Goal: Task Accomplishment & Management: Manage account settings

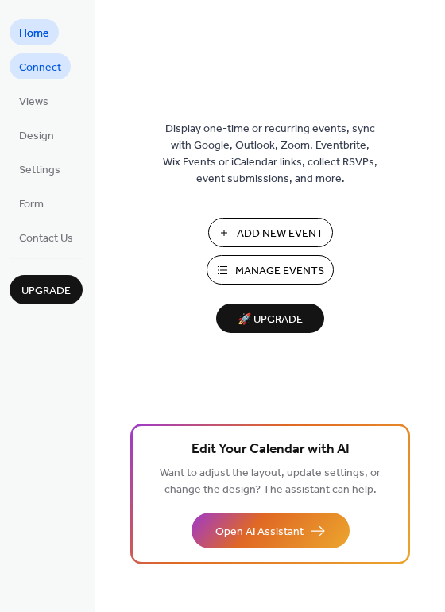
click at [33, 76] on span "Connect" at bounding box center [40, 68] width 42 height 17
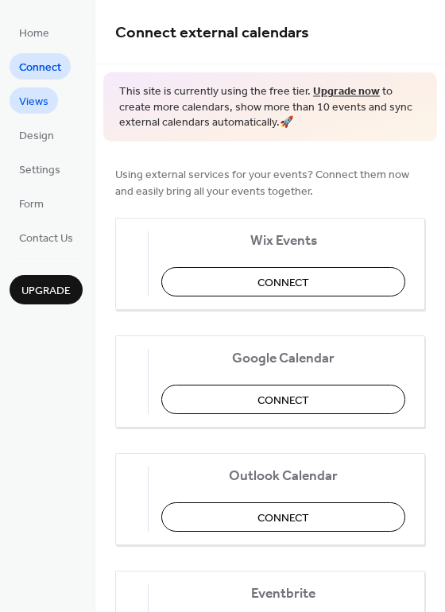
click at [34, 101] on span "Views" at bounding box center [33, 102] width 29 height 17
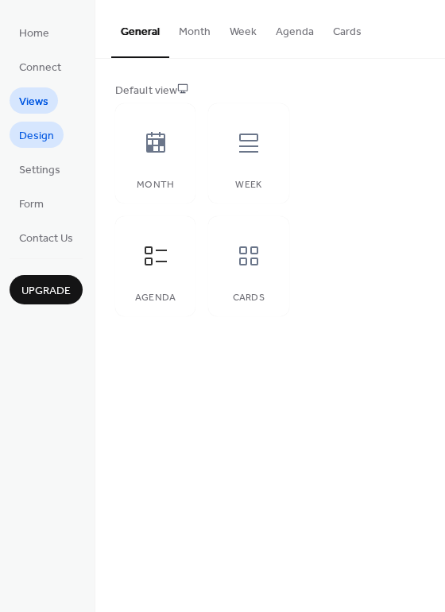
click at [41, 145] on span "Design" at bounding box center [36, 136] width 35 height 17
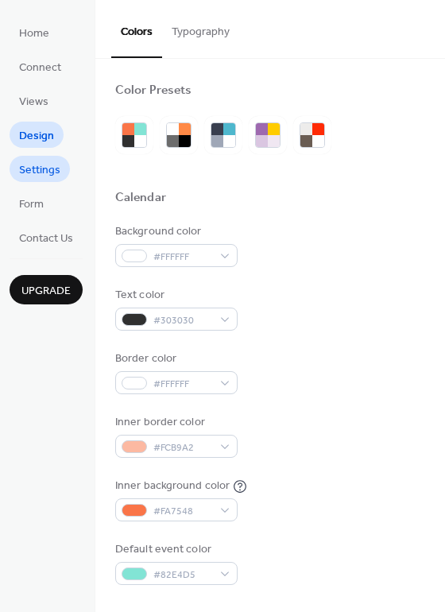
click at [33, 168] on span "Settings" at bounding box center [39, 170] width 41 height 17
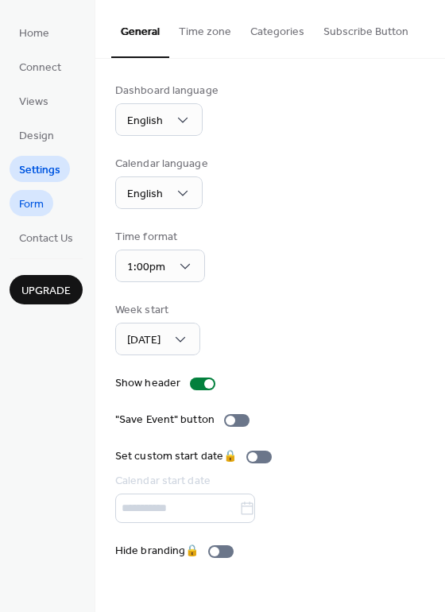
click at [41, 199] on span "Form" at bounding box center [31, 204] width 25 height 17
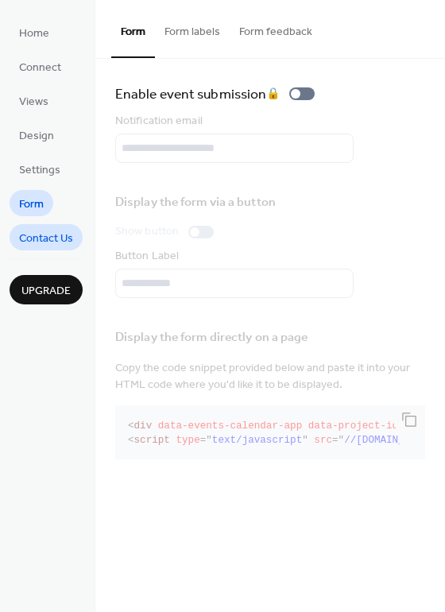
click at [60, 234] on span "Contact Us" at bounding box center [46, 238] width 54 height 17
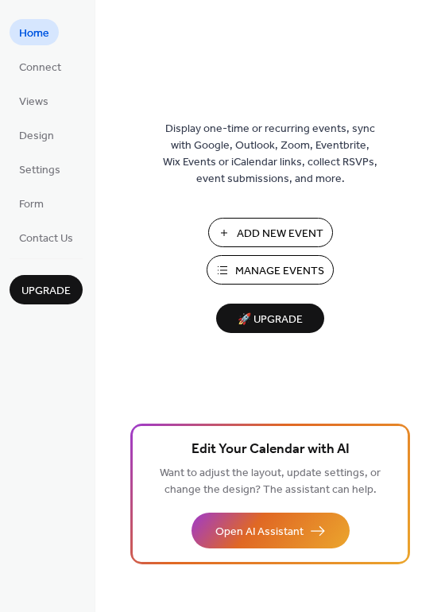
click at [262, 276] on span "Manage Events" at bounding box center [279, 271] width 89 height 17
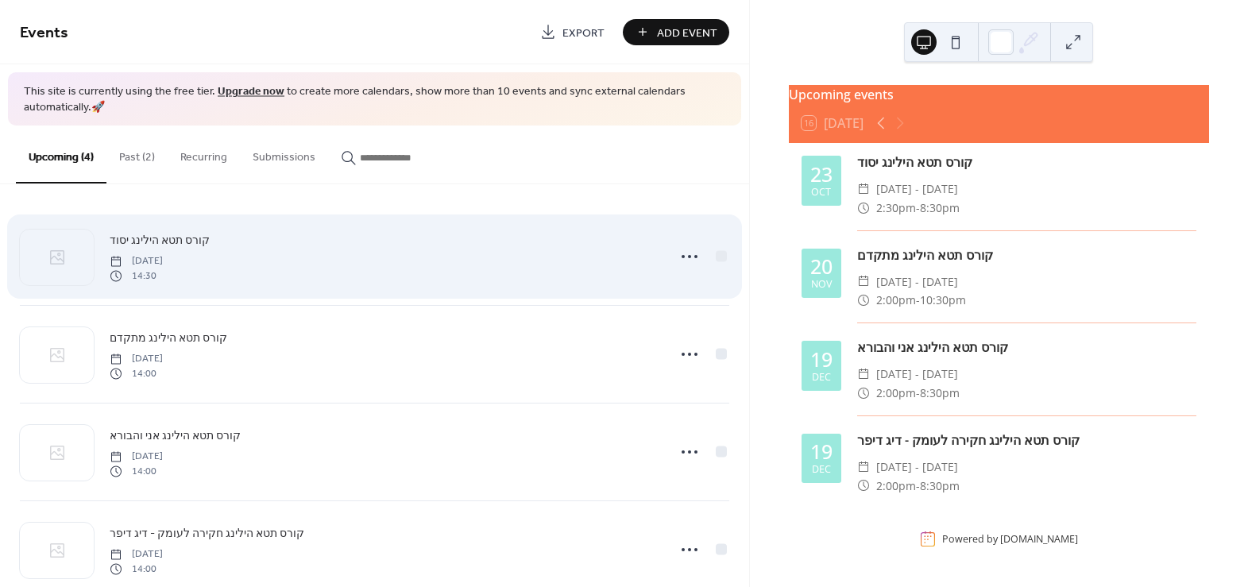
scroll to position [34, 0]
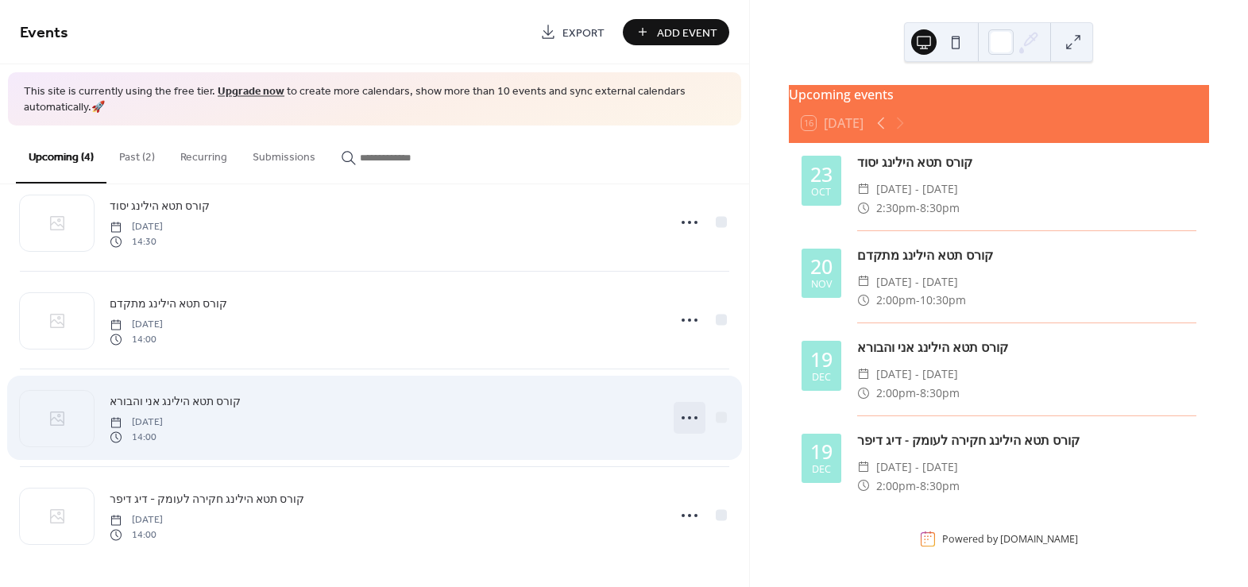
click at [684, 418] on icon at bounding box center [689, 417] width 25 height 25
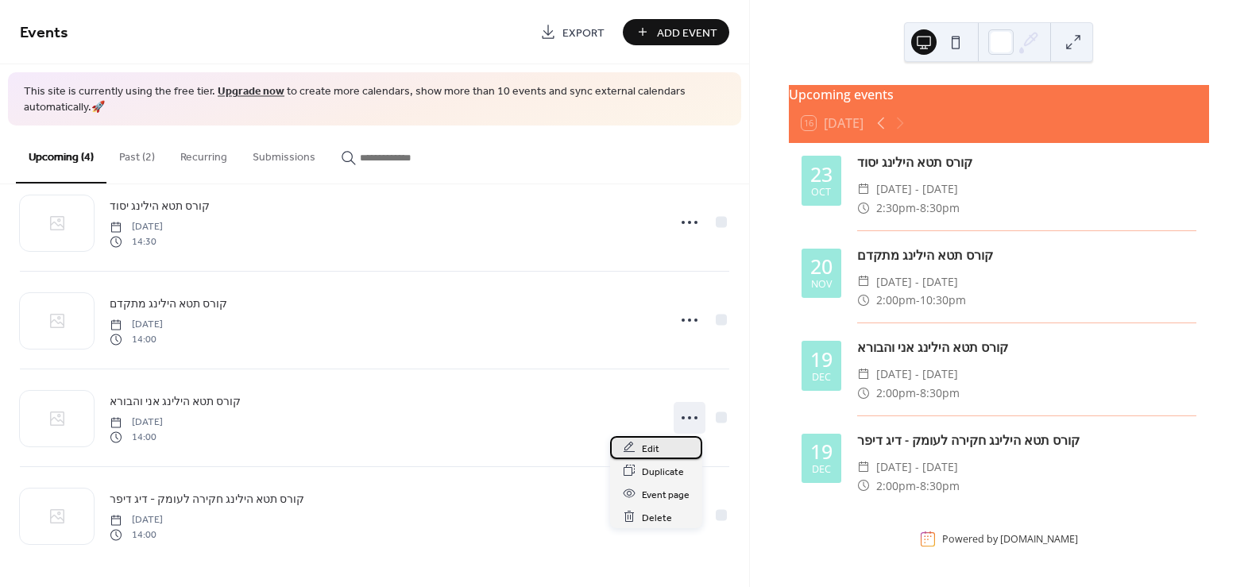
click at [665, 447] on div "Edit" at bounding box center [656, 447] width 92 height 23
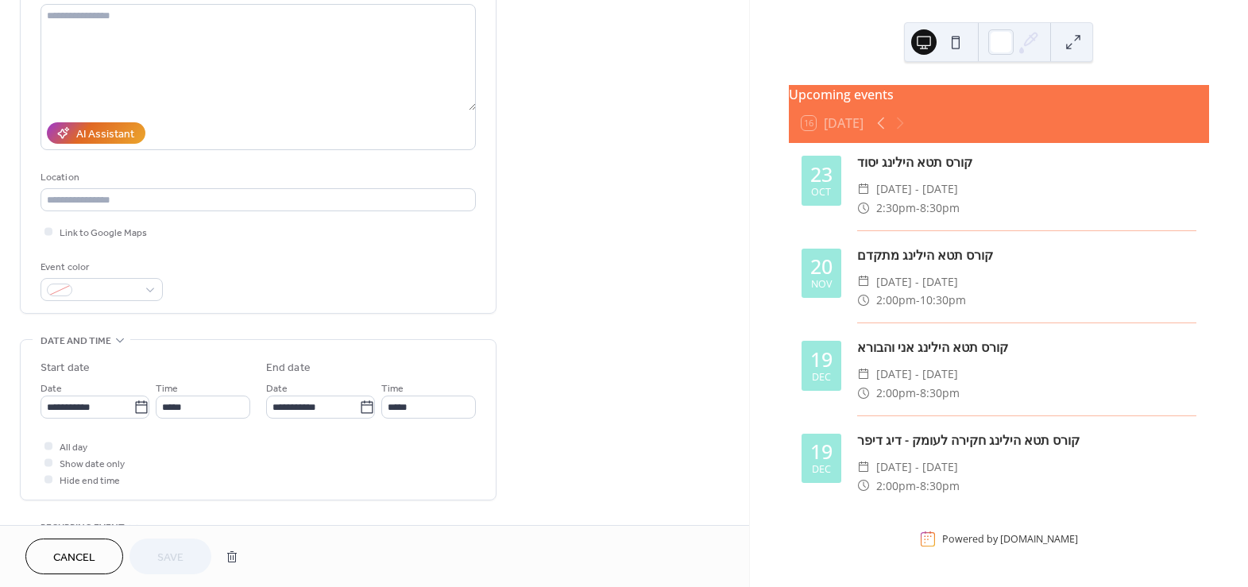
scroll to position [433, 0]
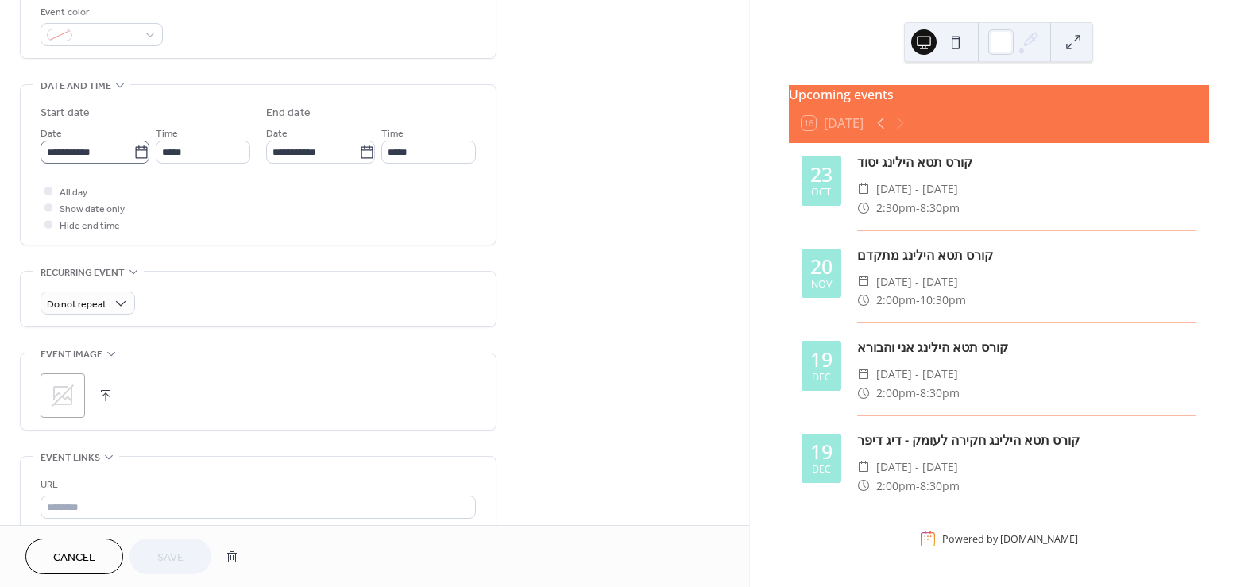
click at [133, 161] on label "**********" at bounding box center [95, 152] width 109 height 23
click at [133, 161] on input "**********" at bounding box center [87, 152] width 93 height 23
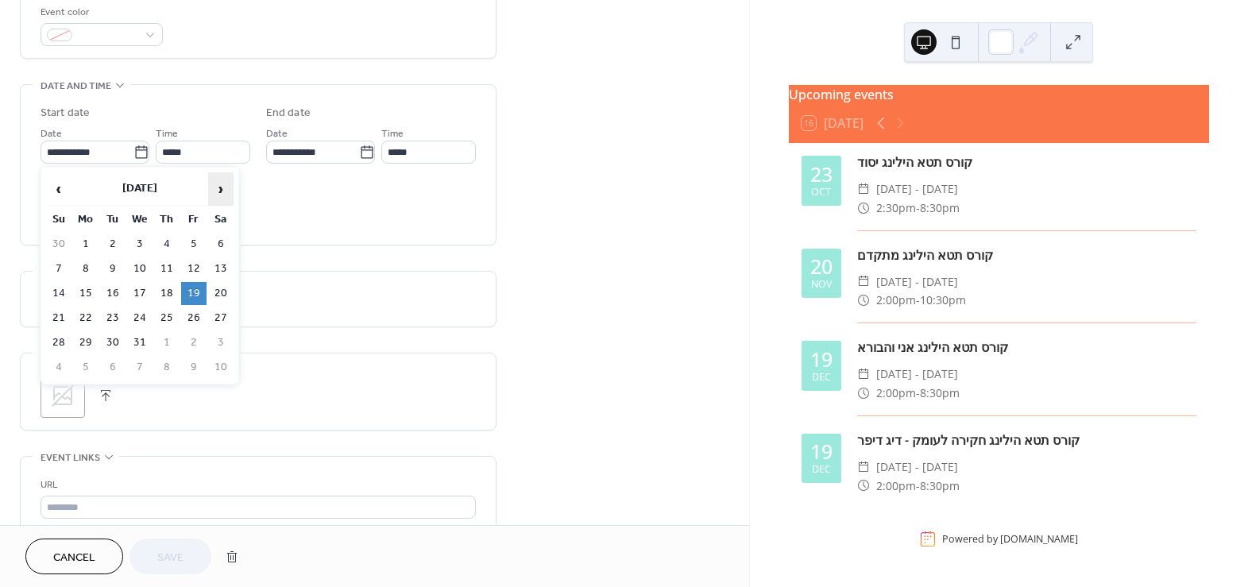
click at [223, 191] on span "›" at bounding box center [221, 189] width 24 height 32
click at [48, 184] on span "‹" at bounding box center [59, 189] width 24 height 32
click at [197, 291] on td "19" at bounding box center [193, 293] width 25 height 23
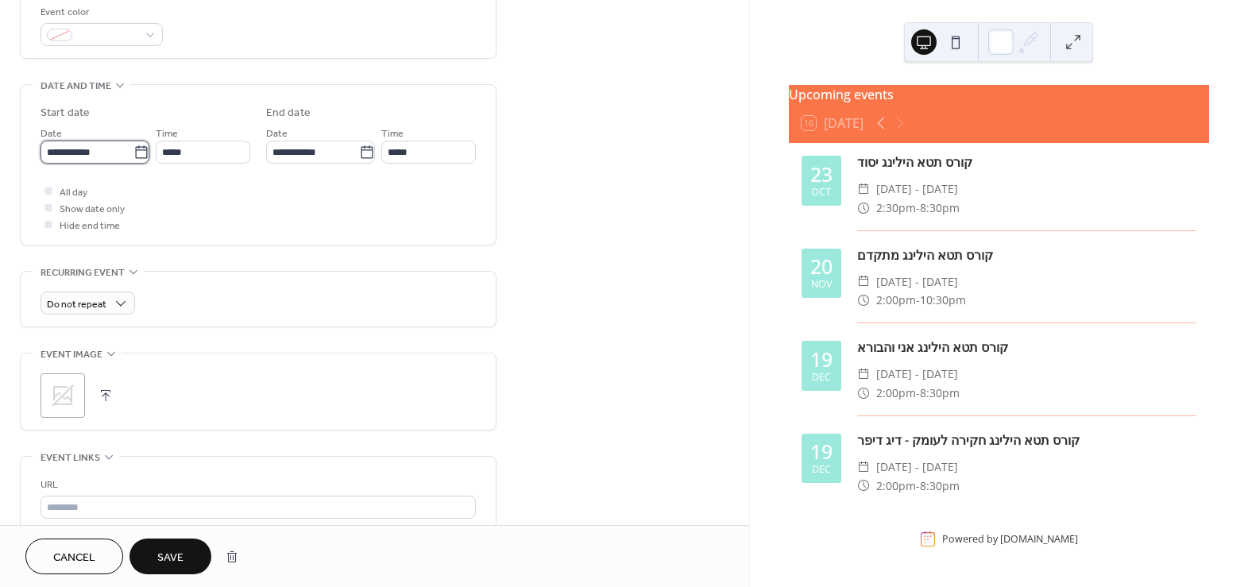
click at [122, 145] on input "**********" at bounding box center [87, 152] width 93 height 23
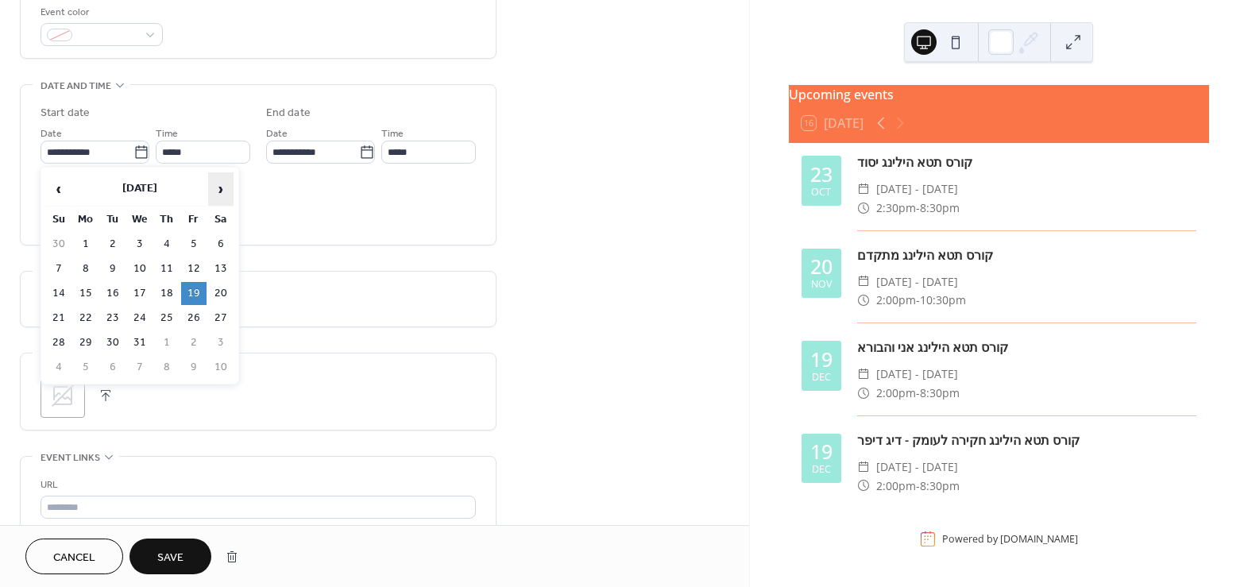
click at [215, 183] on span "›" at bounding box center [221, 189] width 24 height 32
click at [195, 312] on td "23" at bounding box center [193, 318] width 25 height 23
type input "**********"
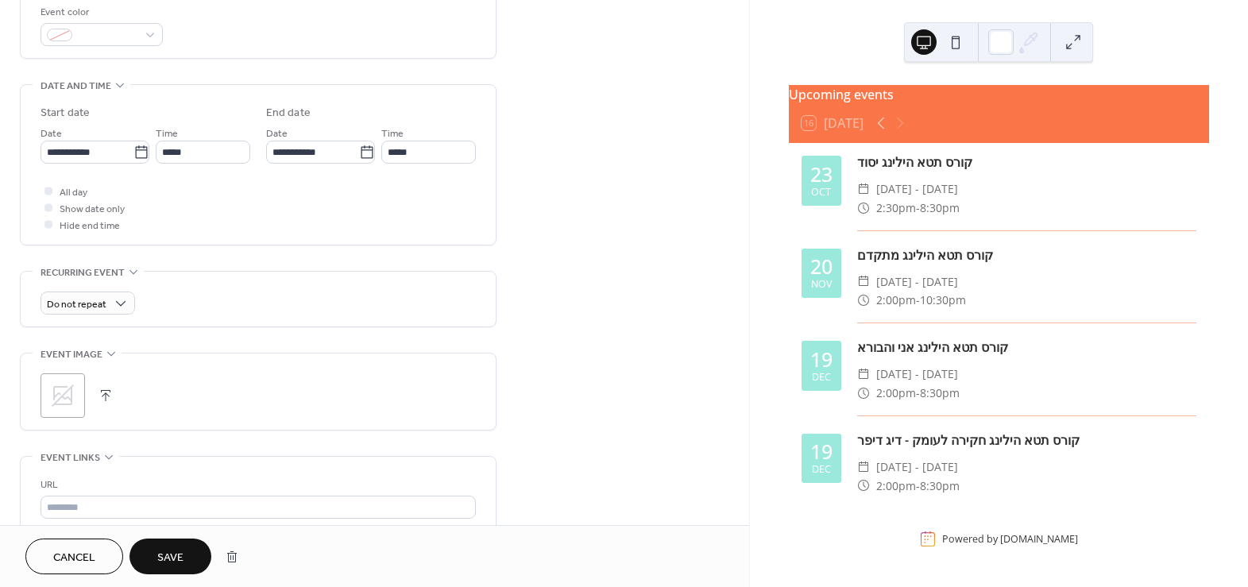
click at [164, 559] on span "Save" at bounding box center [170, 558] width 26 height 17
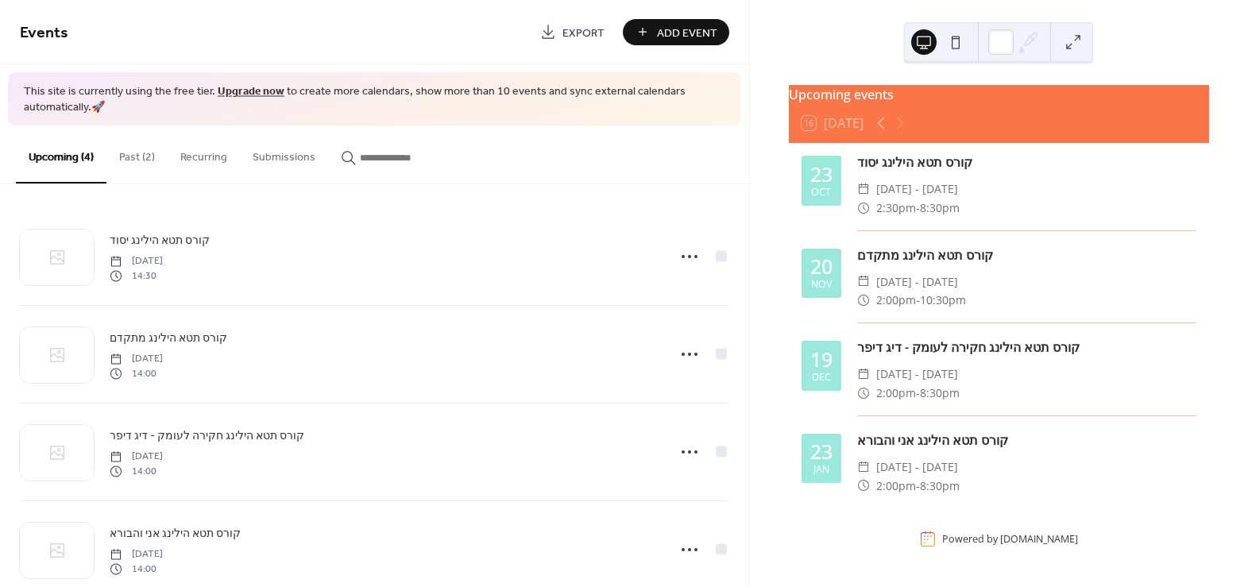
scroll to position [2, 0]
